Goal: Task Accomplishment & Management: Use online tool/utility

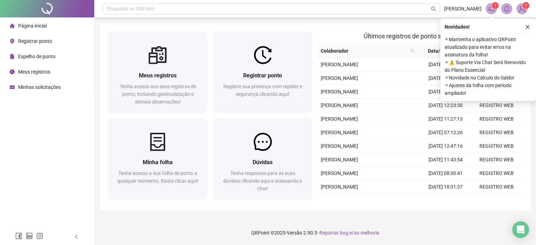
click at [529, 25] on button "button" at bounding box center [527, 27] width 8 height 8
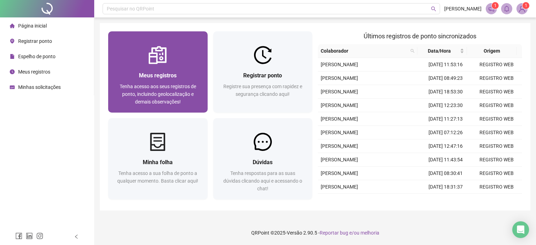
click at [183, 106] on div "Meus registros Tenha acesso aos seus registros de ponto, incluindo geolocalizaç…" at bounding box center [157, 88] width 99 height 48
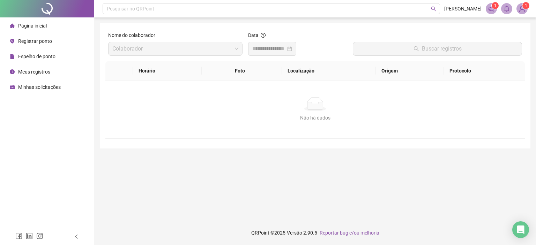
click at [38, 44] on span "Registrar ponto" at bounding box center [35, 41] width 34 height 6
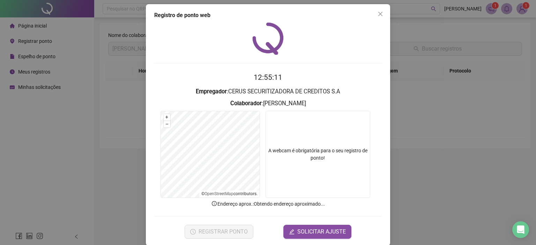
scroll to position [11, 0]
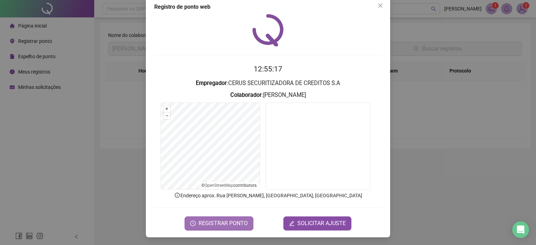
click at [233, 221] on span "REGISTRAR PONTO" at bounding box center [222, 223] width 49 height 8
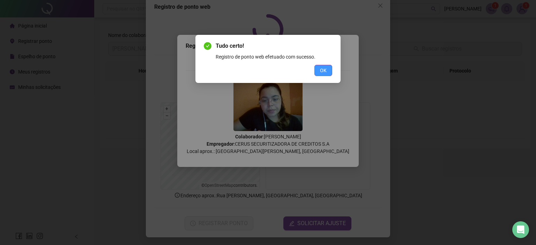
click at [322, 69] on span "OK" at bounding box center [323, 71] width 7 height 8
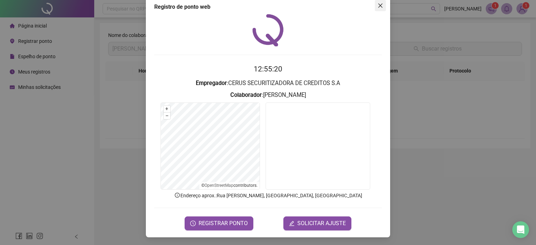
click at [378, 5] on icon "close" at bounding box center [380, 5] width 4 height 4
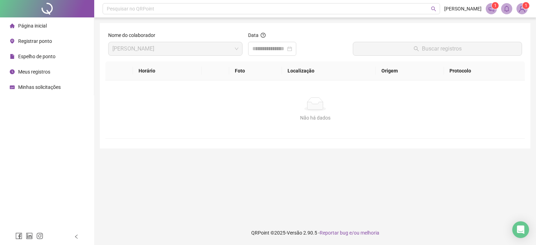
click at [52, 39] on li "Registrar ponto" at bounding box center [46, 41] width 91 height 14
